Goal: Information Seeking & Learning: Learn about a topic

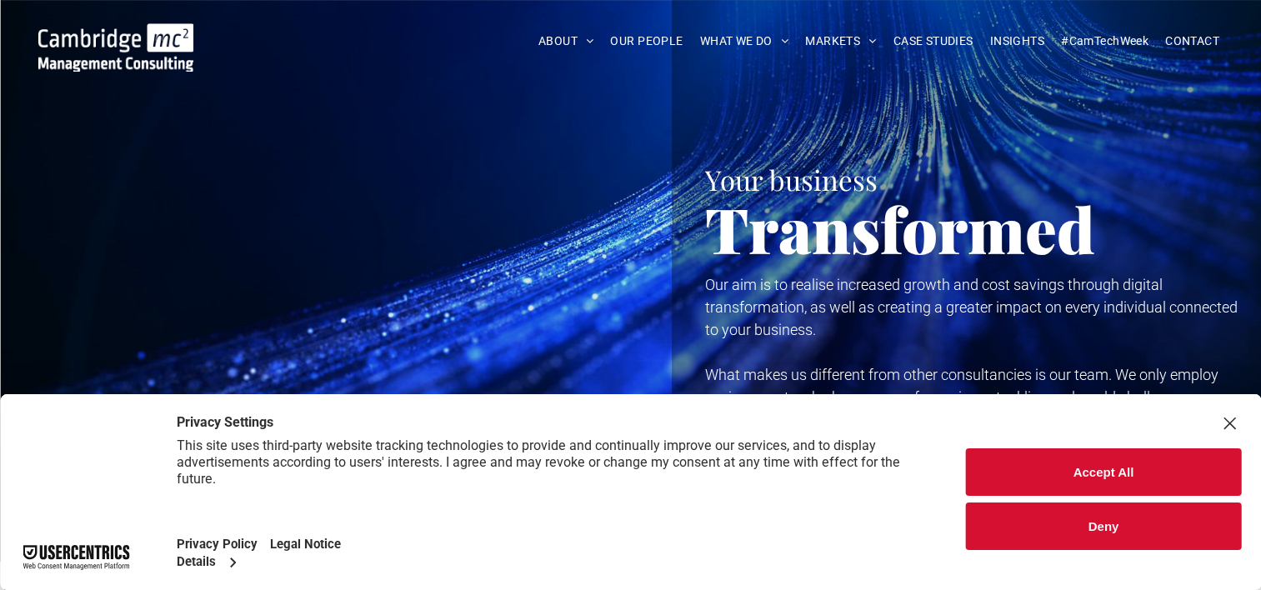
click at [1081, 467] on button "Accept All" at bounding box center [1103, 471] width 275 height 47
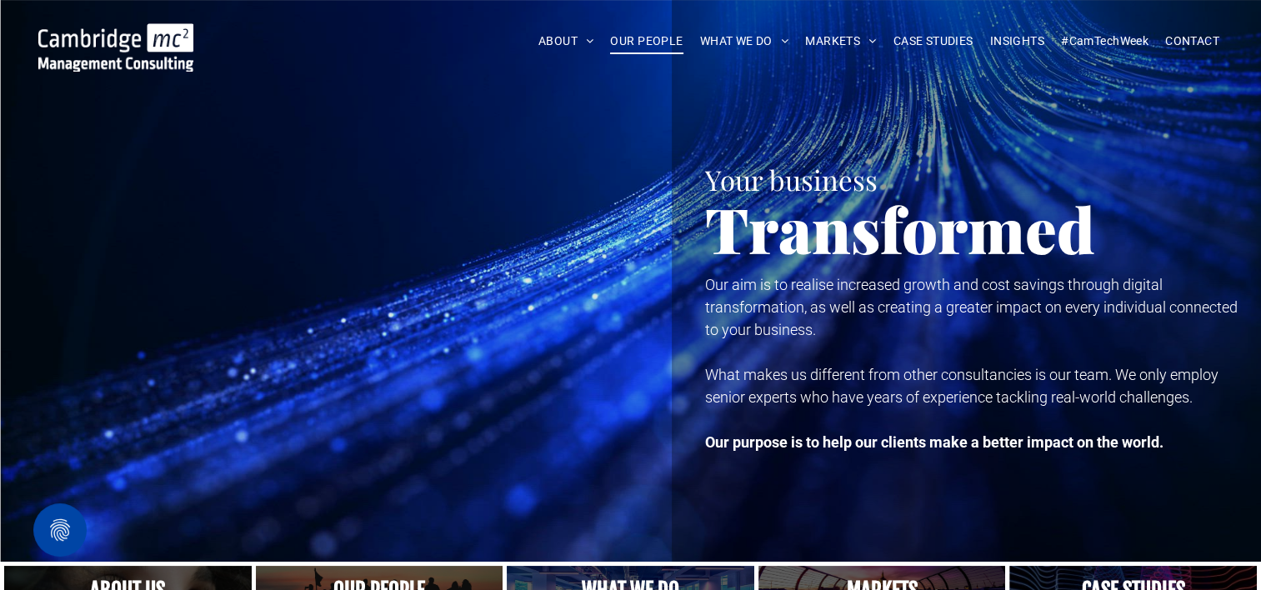
click at [643, 33] on span "OUR PEOPLE" at bounding box center [646, 41] width 72 height 26
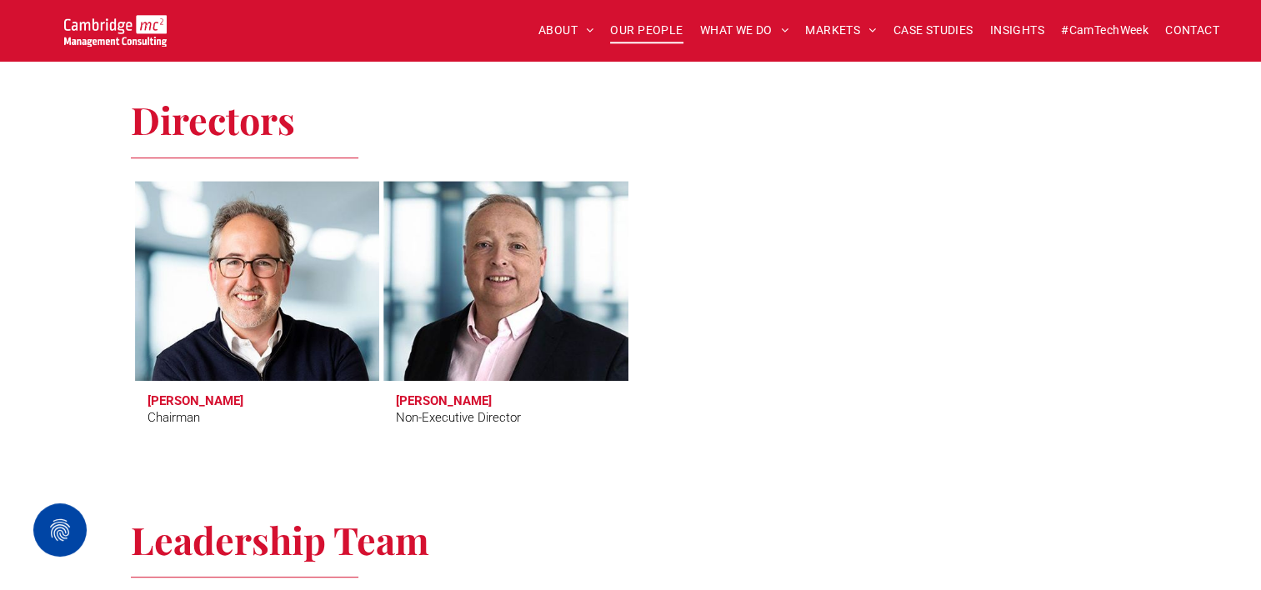
scroll to position [685, 0]
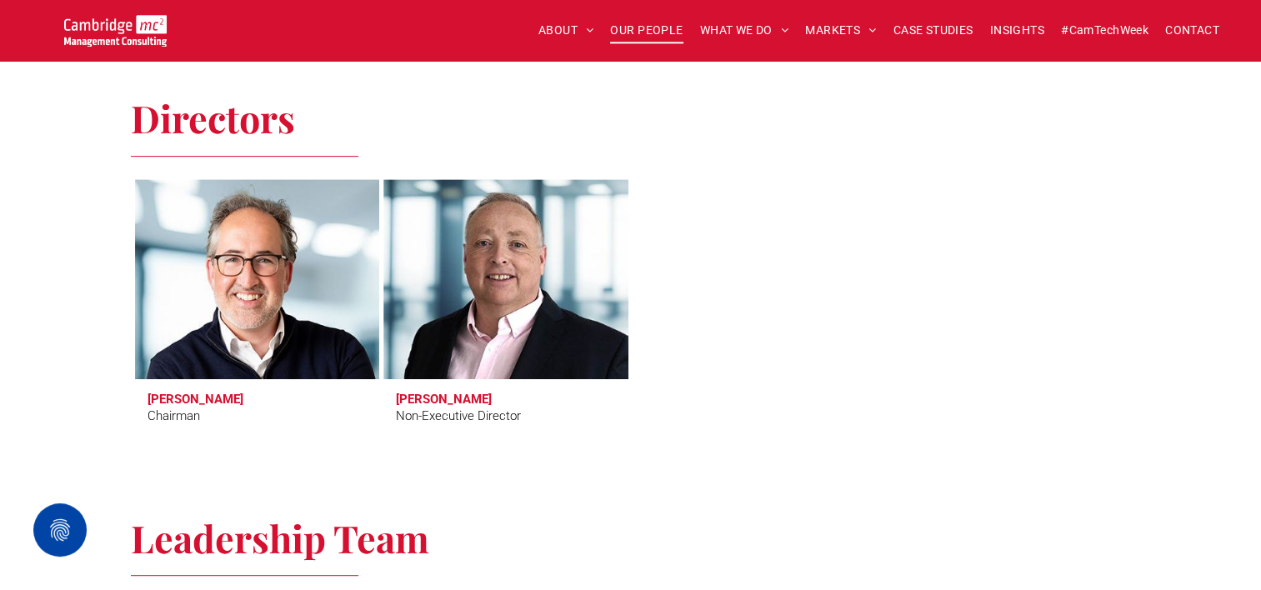
click at [186, 392] on h3 "Tim Passingham" at bounding box center [195, 399] width 96 height 15
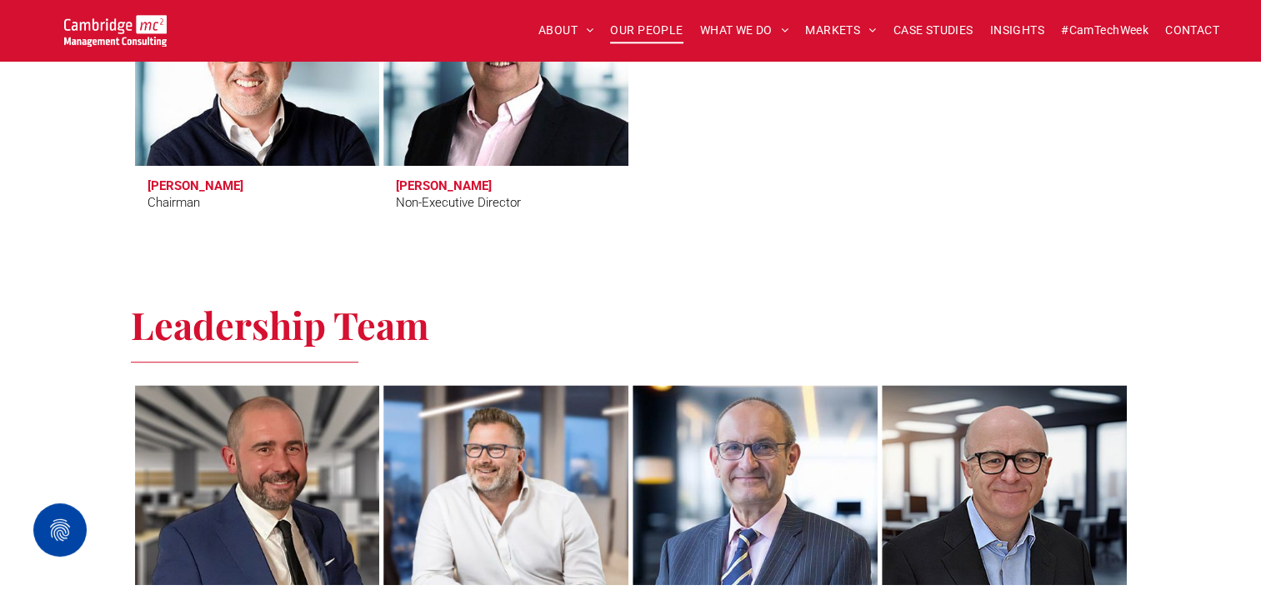
scroll to position [667, 0]
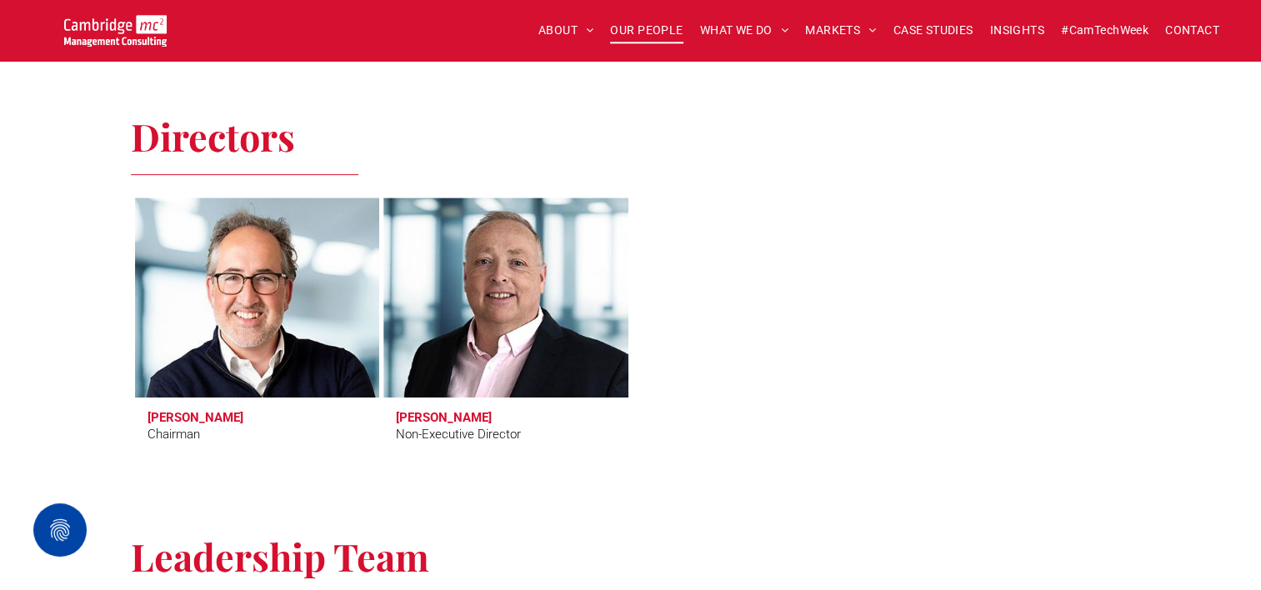
click at [202, 359] on link at bounding box center [256, 298] width 259 height 212
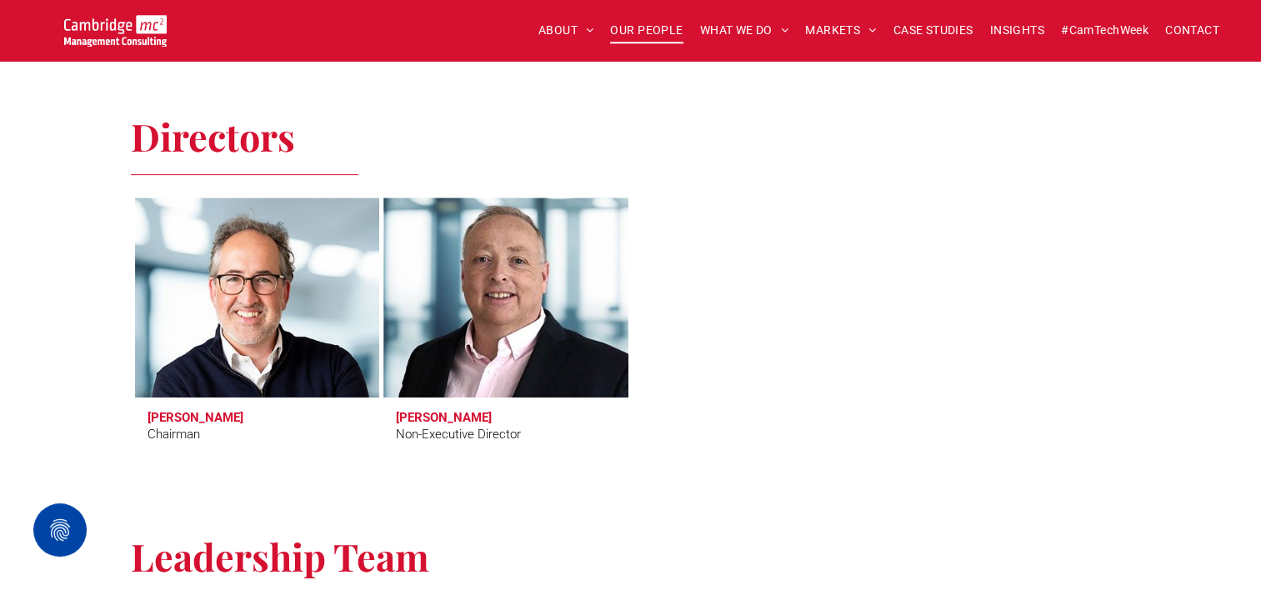
click at [436, 401] on span "Richard Brown Non-Executive Director" at bounding box center [505, 426] width 245 height 59
click at [427, 328] on link at bounding box center [505, 298] width 259 height 212
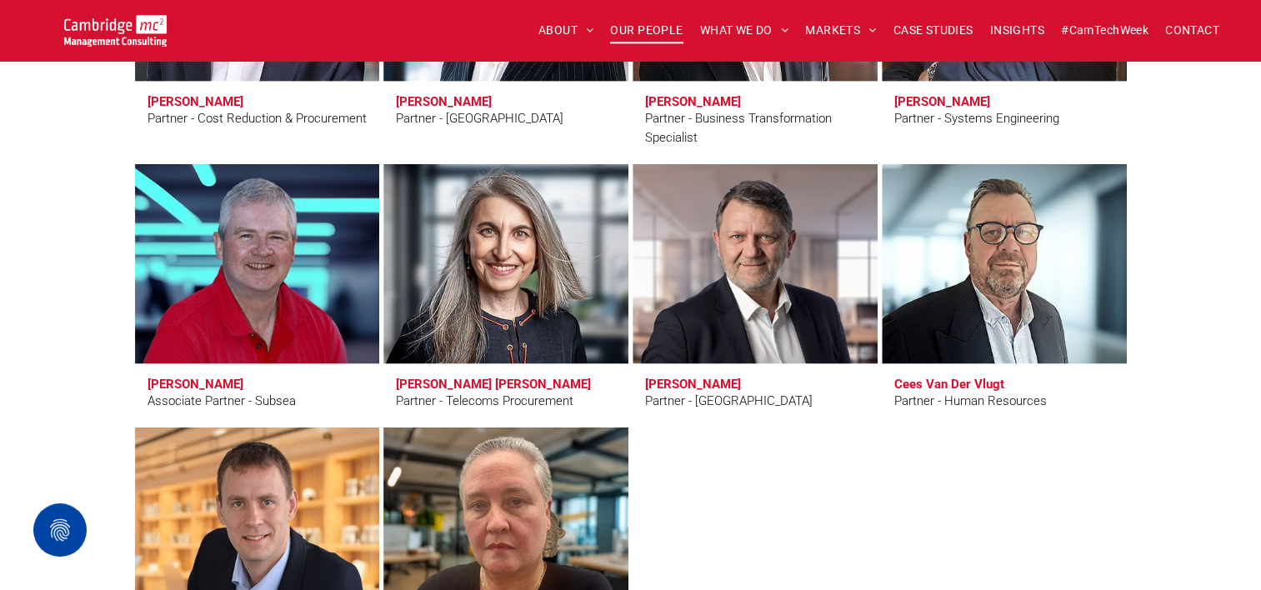
scroll to position [4257, 0]
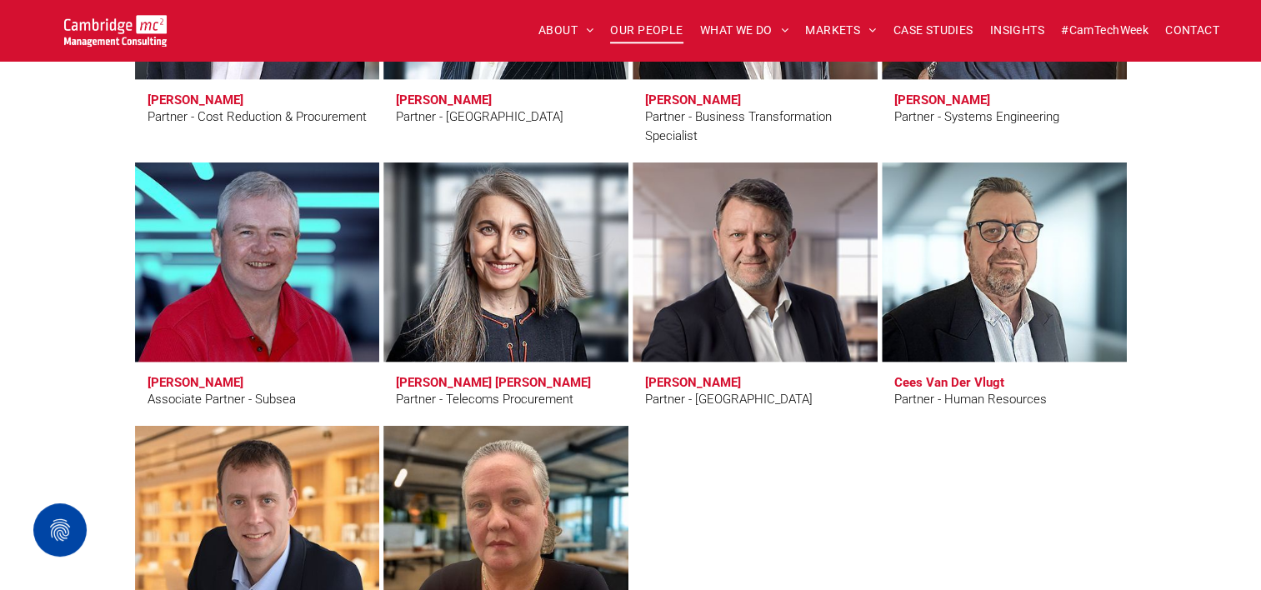
click at [235, 267] on link at bounding box center [256, 263] width 259 height 212
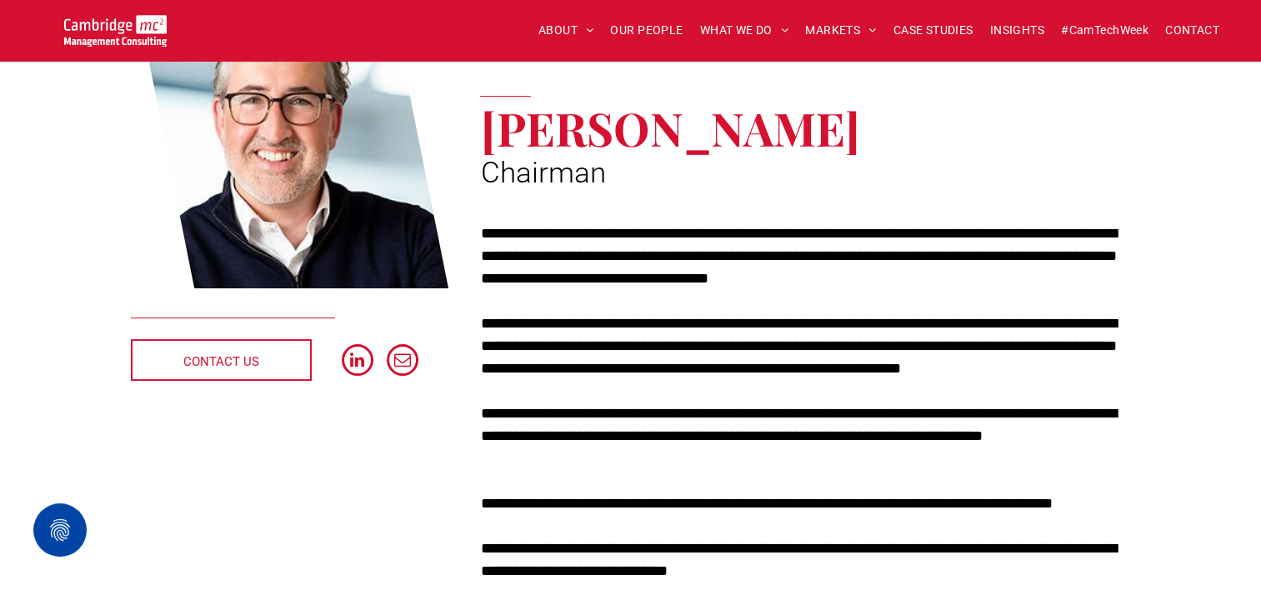
scroll to position [253, 0]
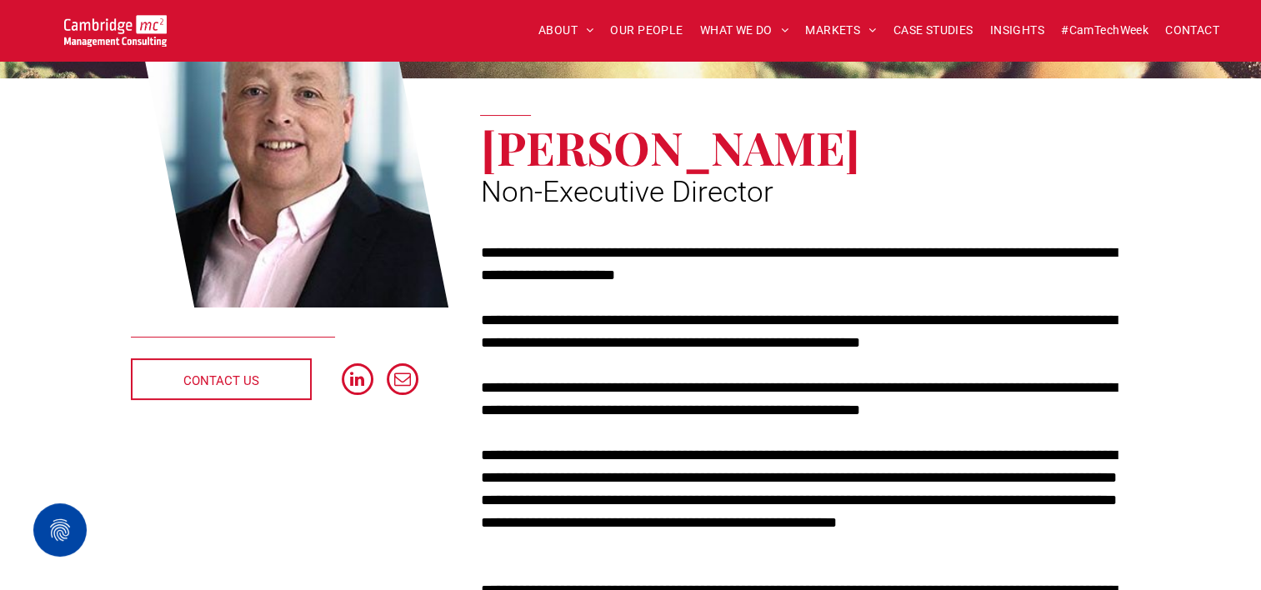
scroll to position [168, 0]
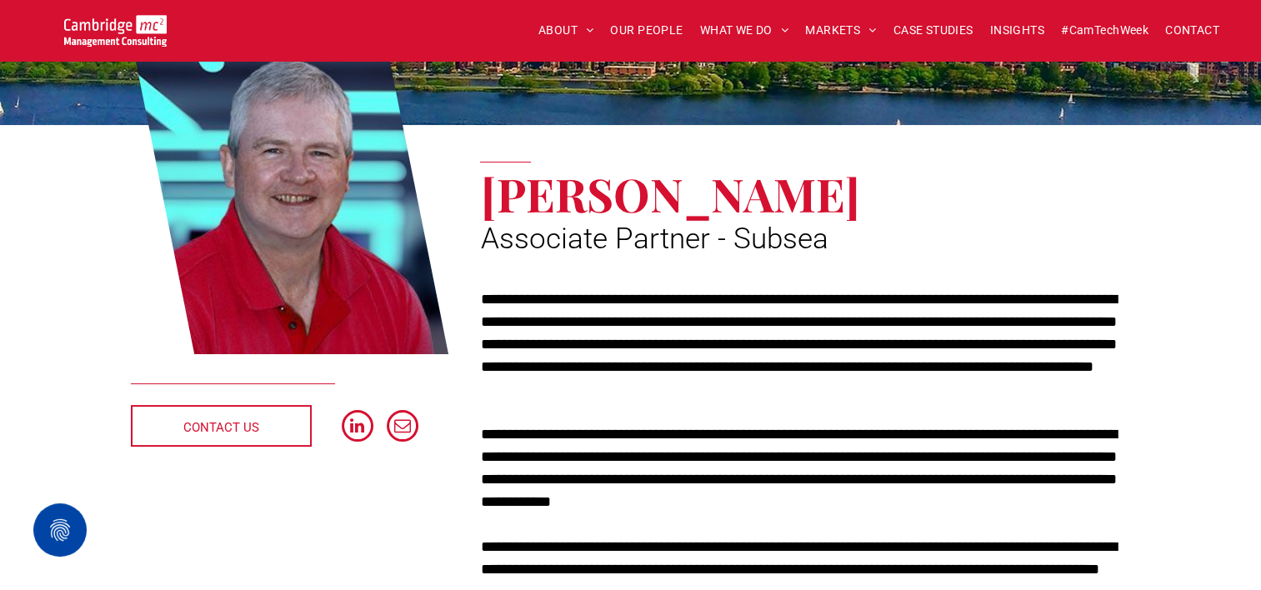
scroll to position [187, 0]
